Goal: Information Seeking & Learning: Check status

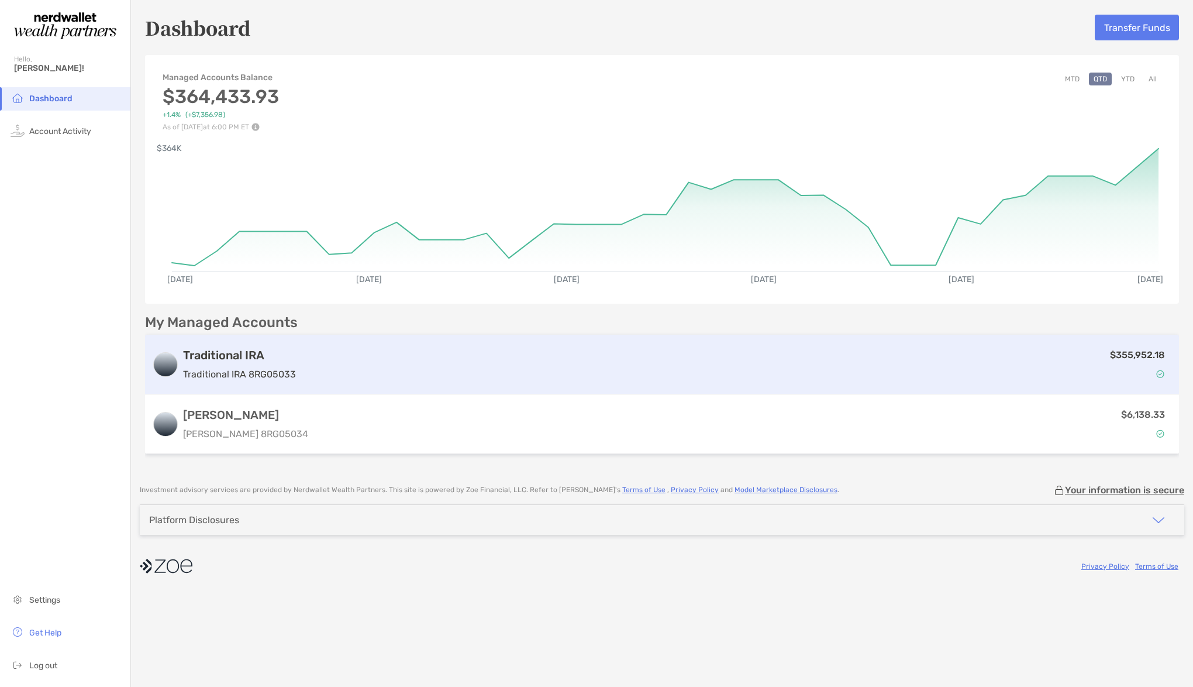
click at [302, 356] on div "$355,952.18" at bounding box center [736, 364] width 871 height 34
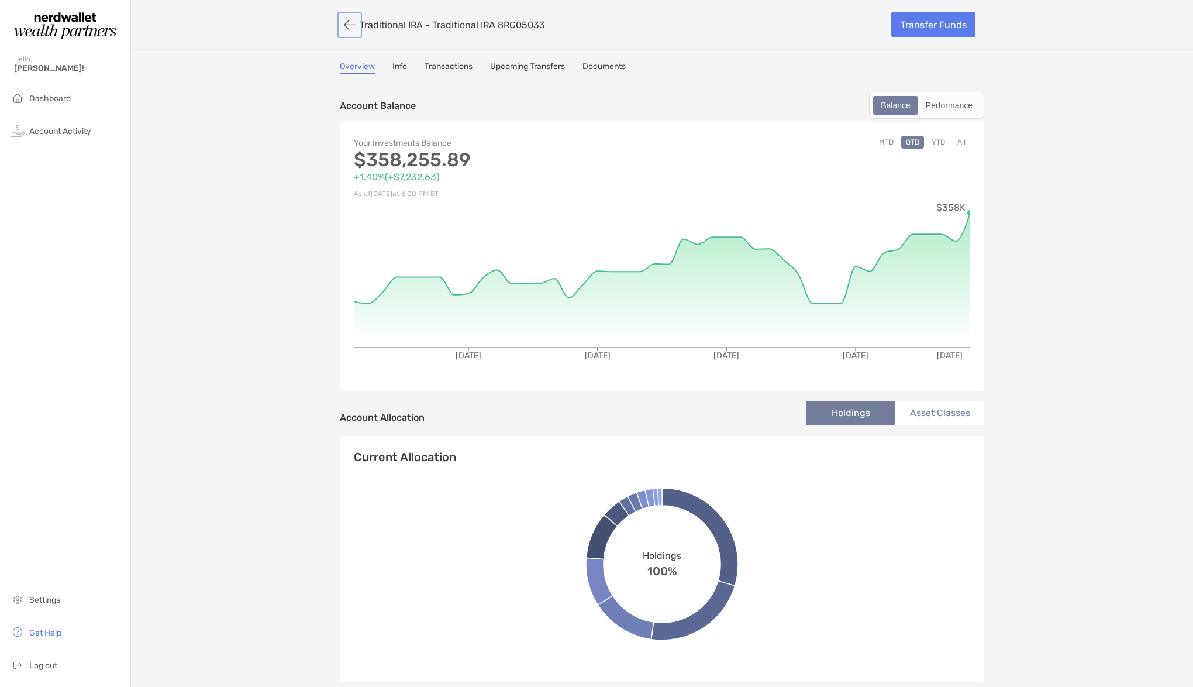
click at [347, 22] on button "button" at bounding box center [350, 25] width 20 height 22
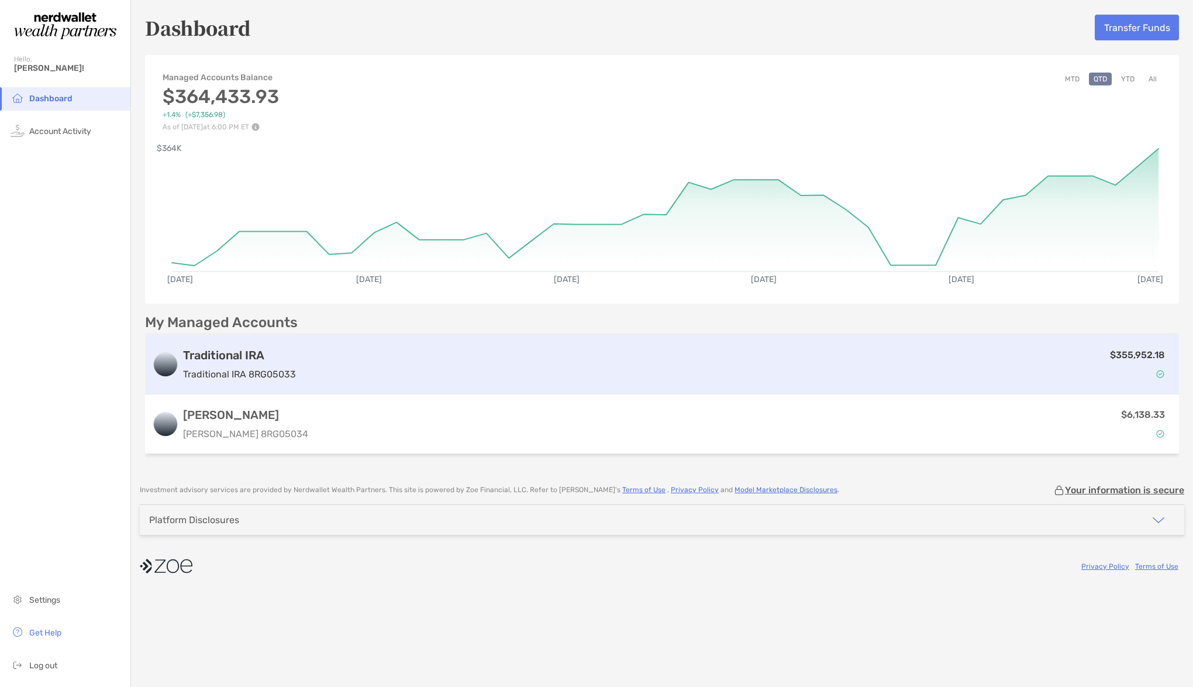
click at [1078, 373] on div "$355,952.18" at bounding box center [736, 364] width 871 height 34
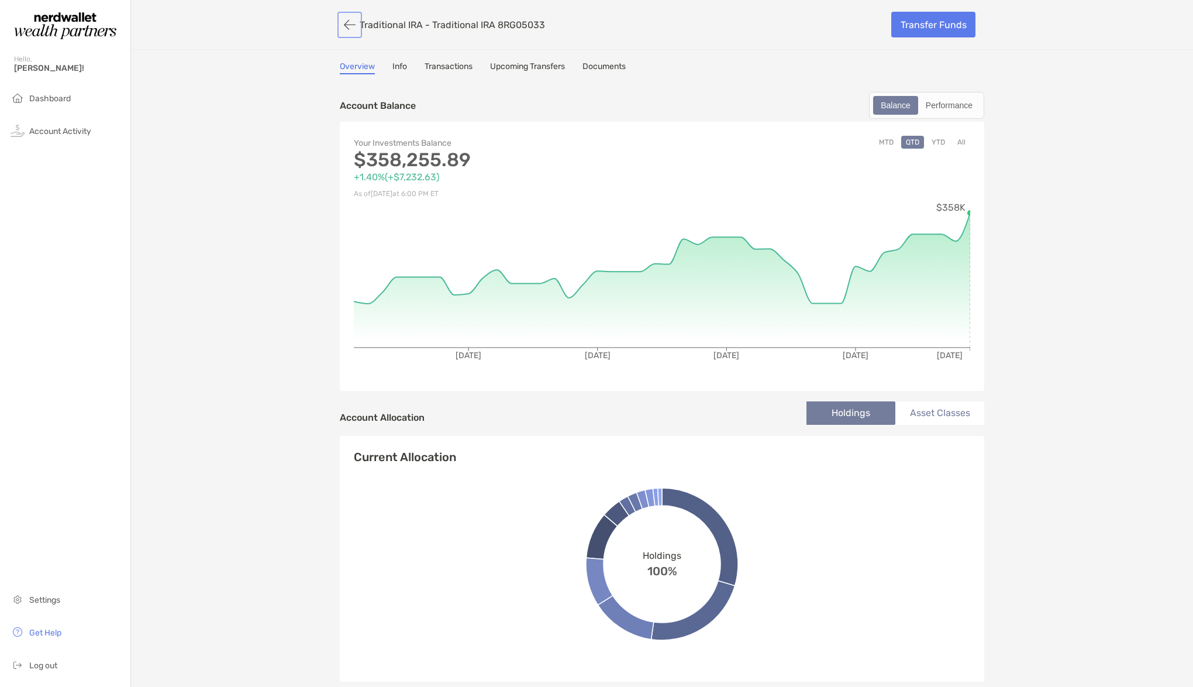
click at [344, 20] on button "button" at bounding box center [350, 25] width 20 height 22
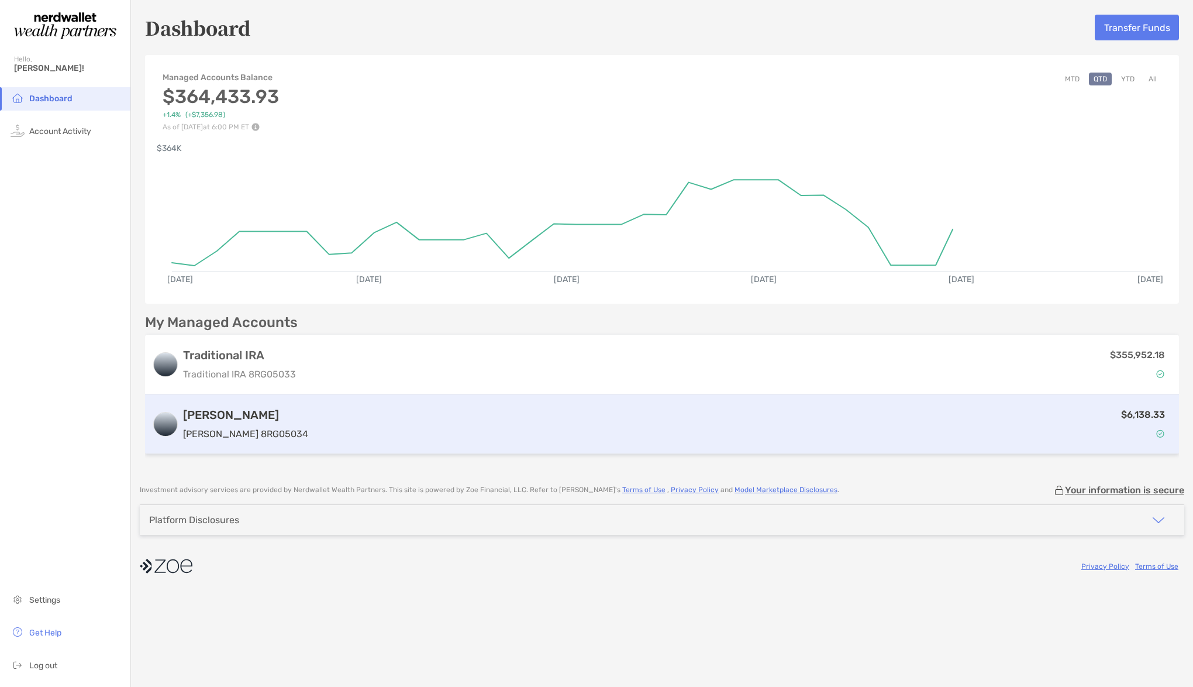
click at [669, 416] on div "$6,138.33" at bounding box center [742, 424] width 859 height 34
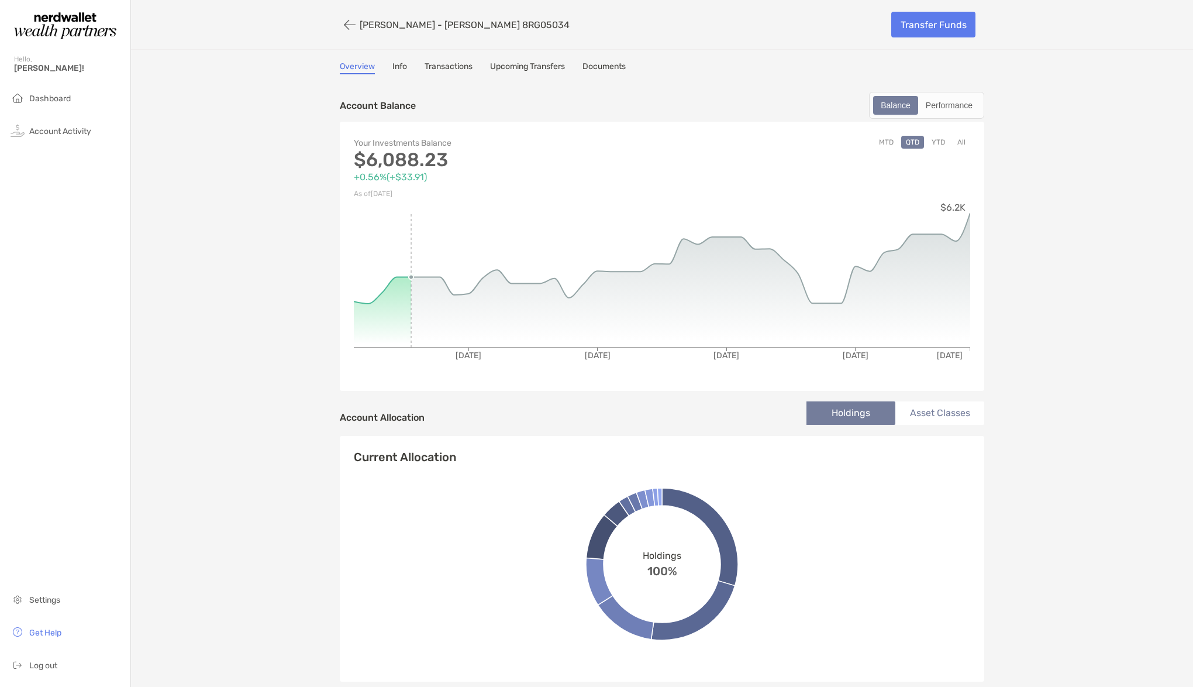
click at [199, 319] on div "[PERSON_NAME] - [PERSON_NAME] 8RG05034 Transfer Funds Overview Info Transaction…" at bounding box center [662, 658] width 1062 height 1317
